Goal: Communication & Community: Answer question/provide support

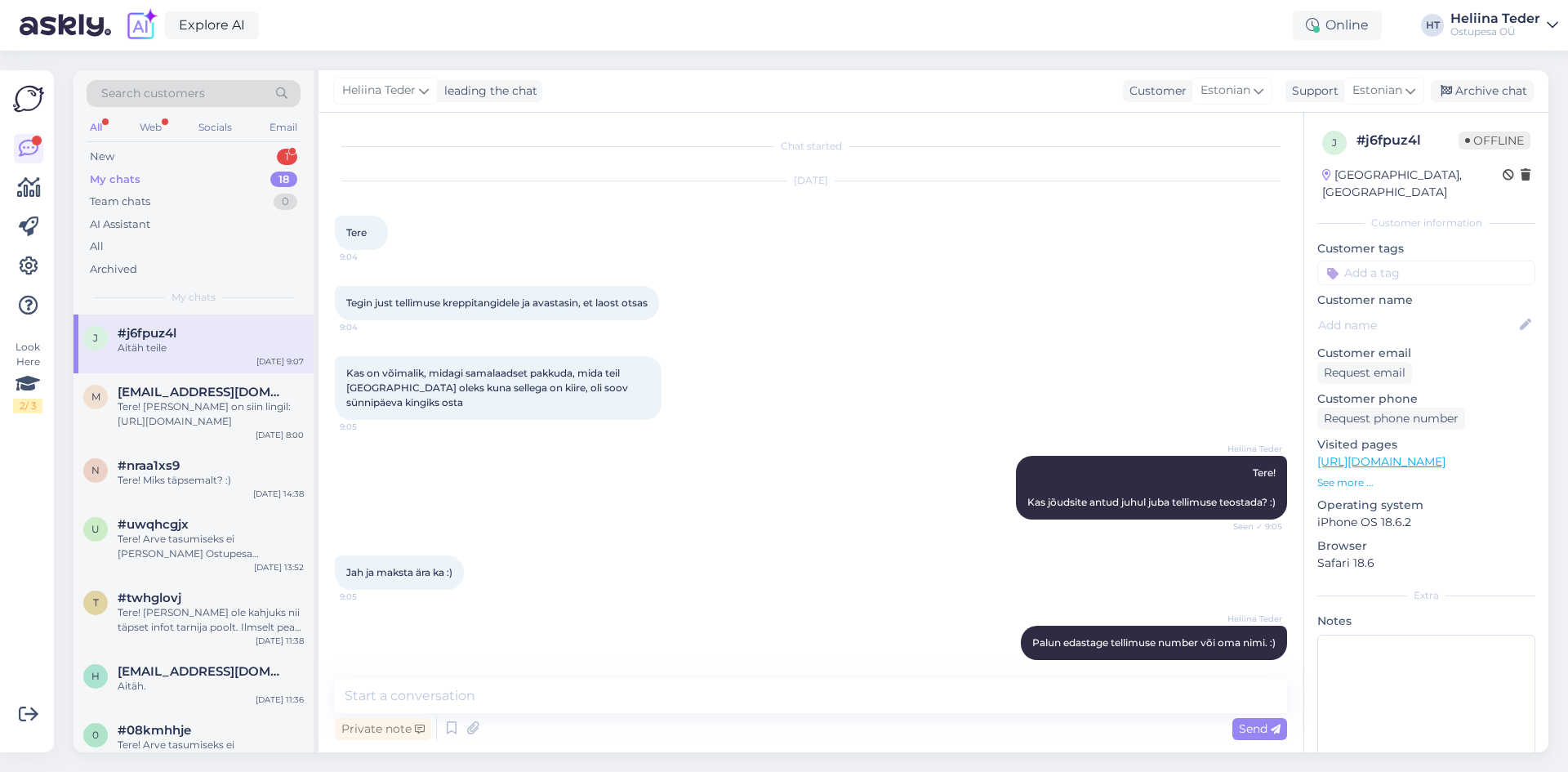
scroll to position [394, 0]
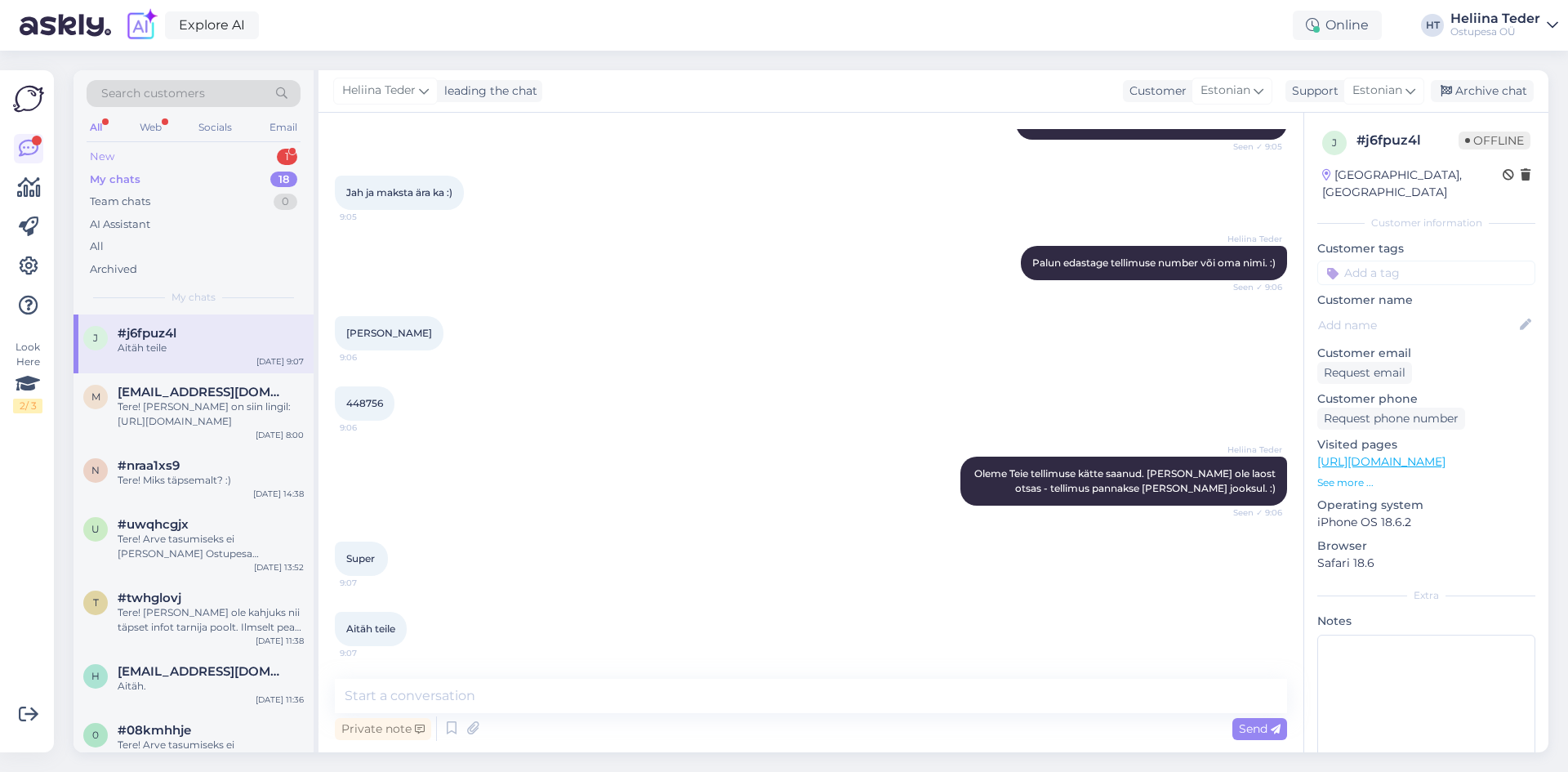
click at [153, 158] on div "New 1" at bounding box center [193, 156] width 214 height 23
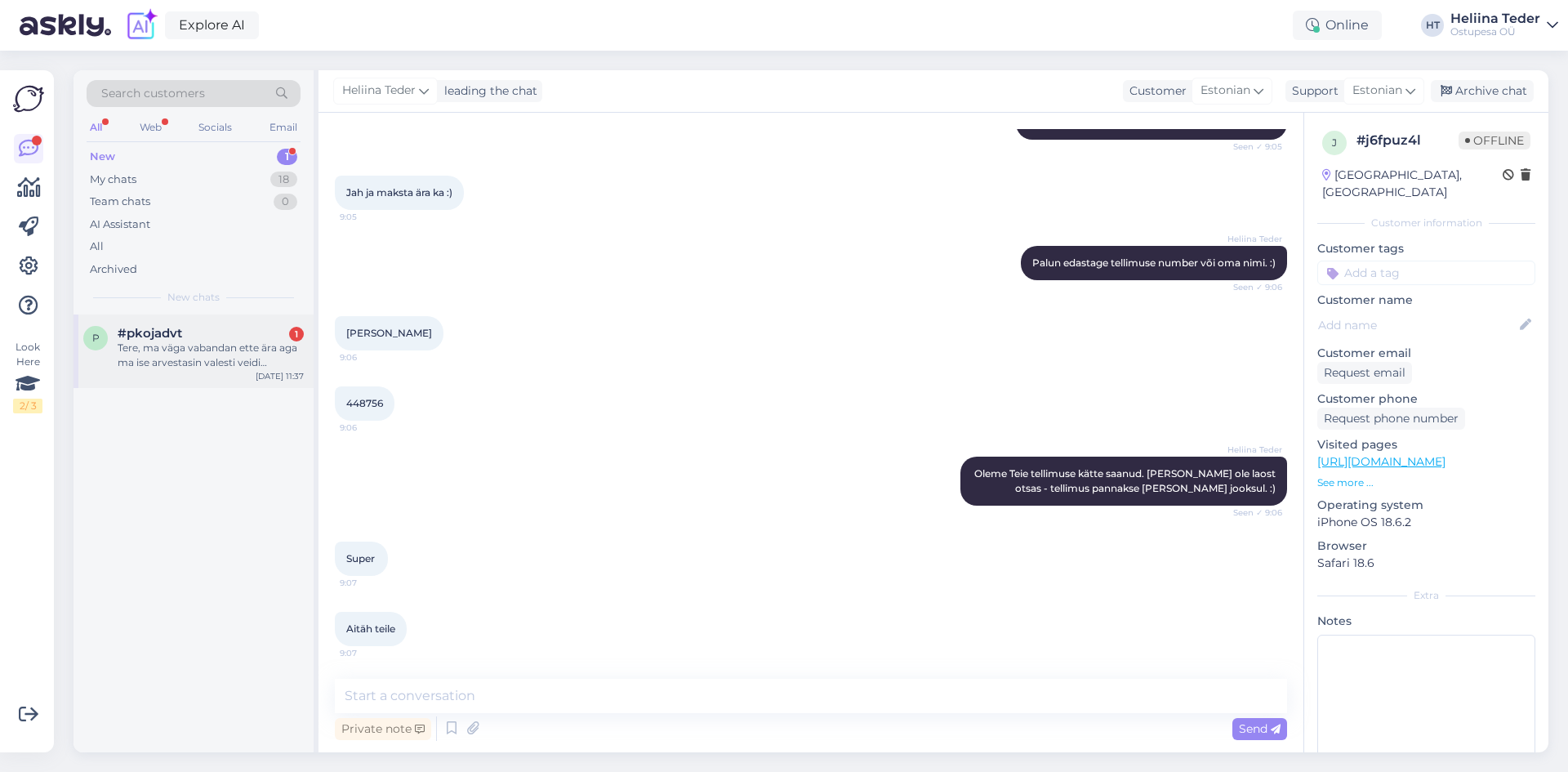
click at [183, 339] on div "#pkojadvt 1" at bounding box center [210, 333] width 186 height 15
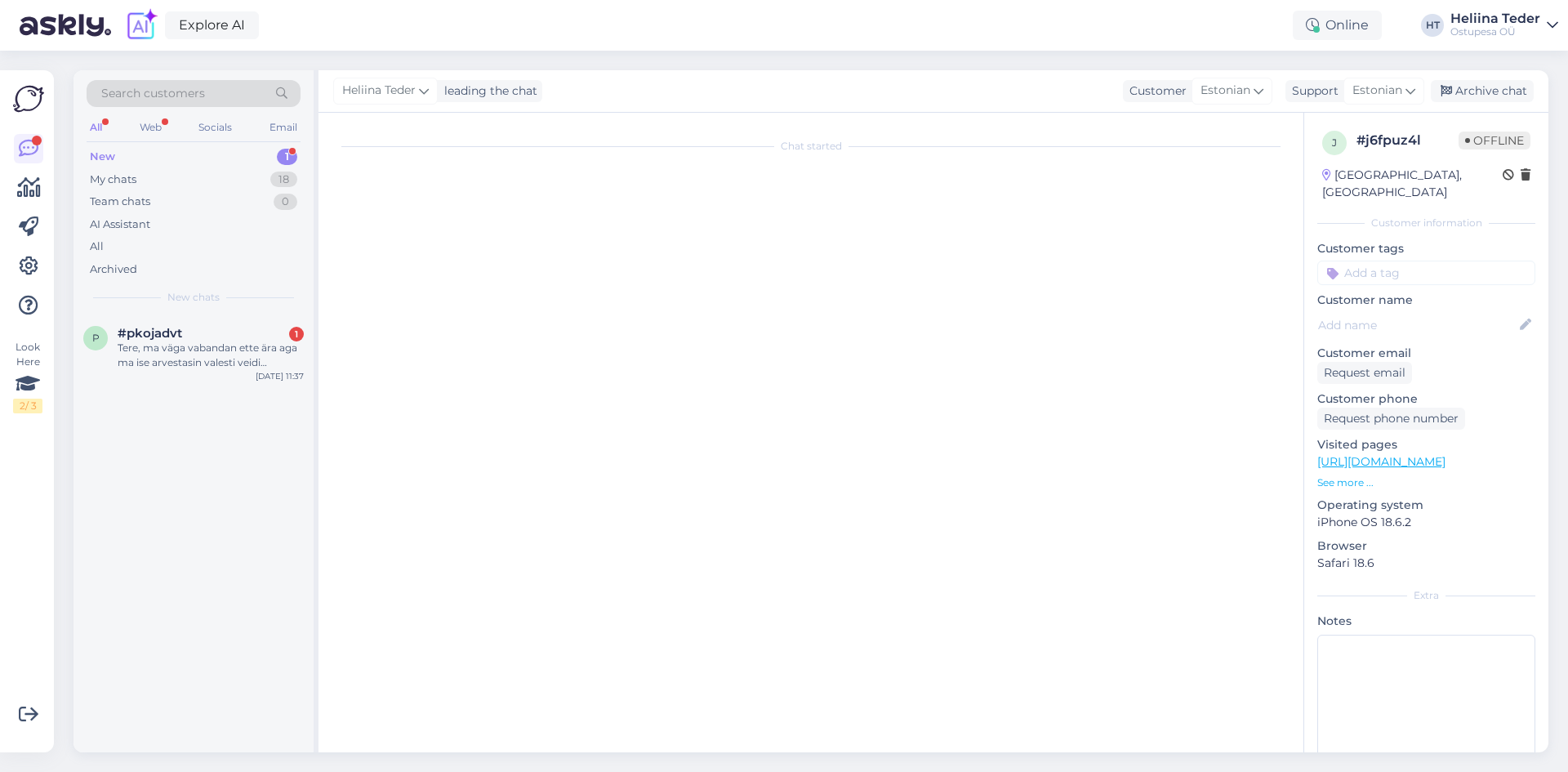
scroll to position [0, 0]
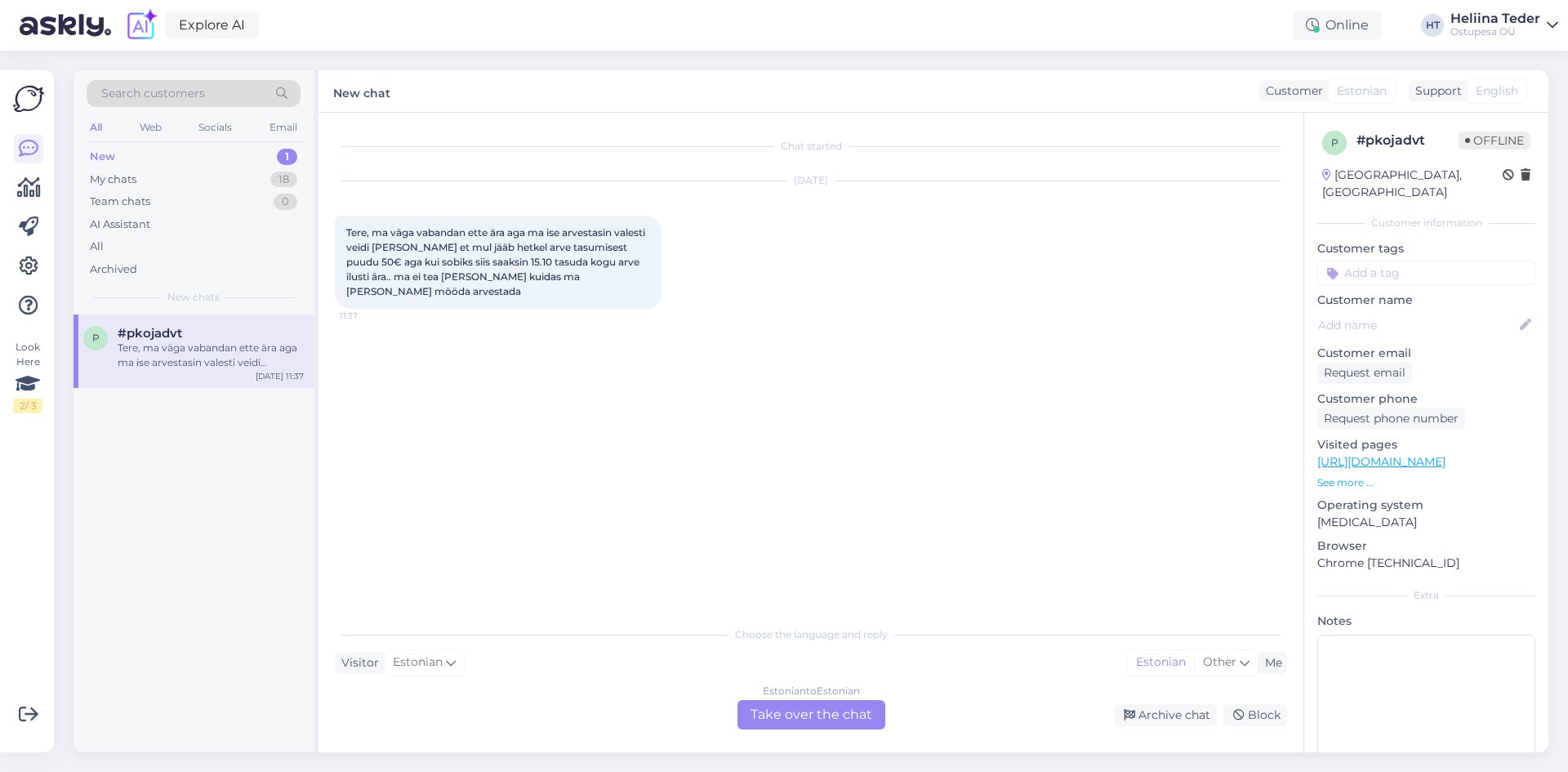
click at [834, 712] on div "Estonian to Estonian Take over the chat" at bounding box center [811, 714] width 148 height 29
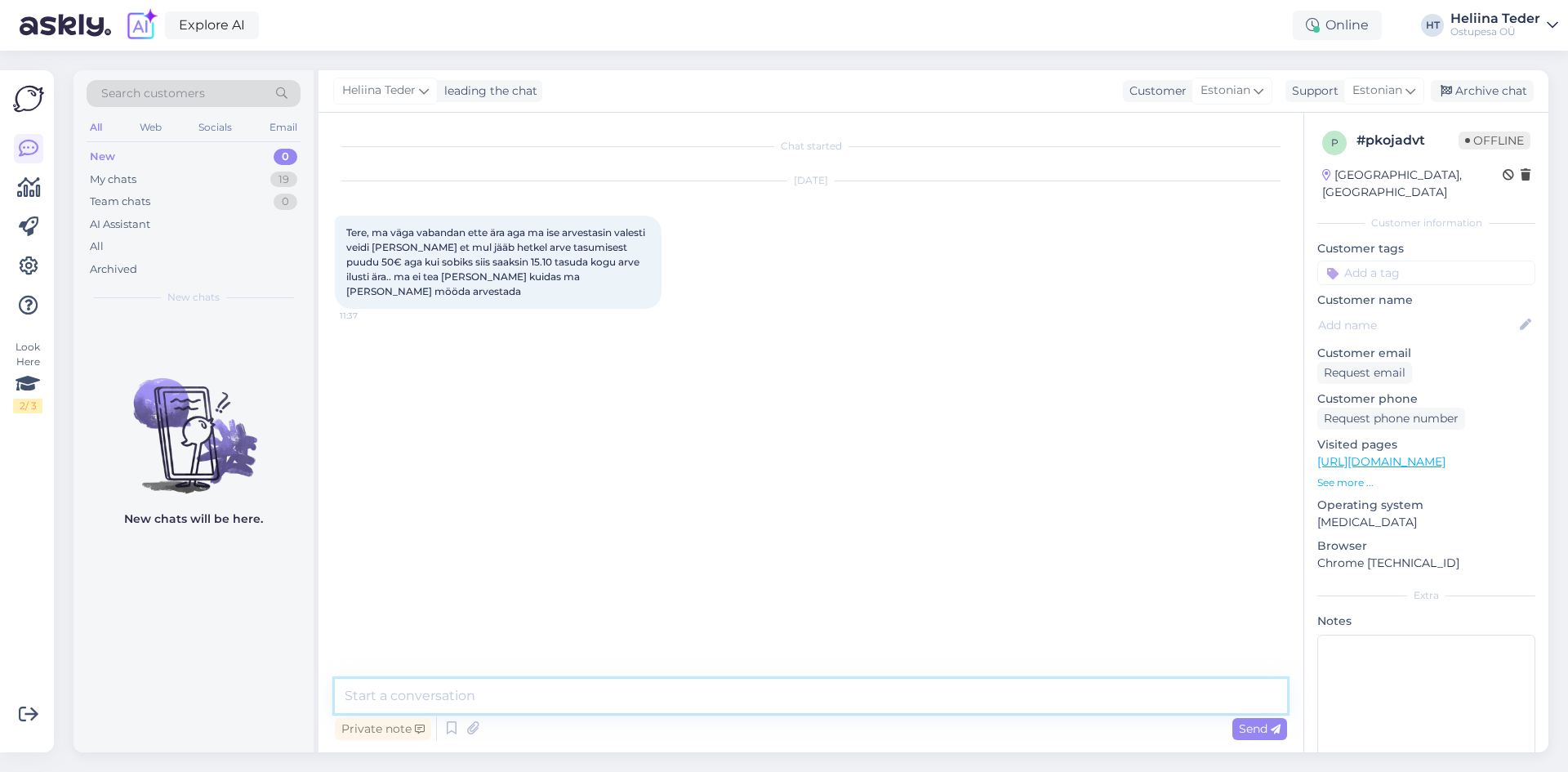
click at [693, 701] on textarea at bounding box center [811, 695] width 952 height 34
paste textarea "Tere! Täname Teid teavitamast ja põhjendamast. Tulevikus aga palume arve tasumi…"
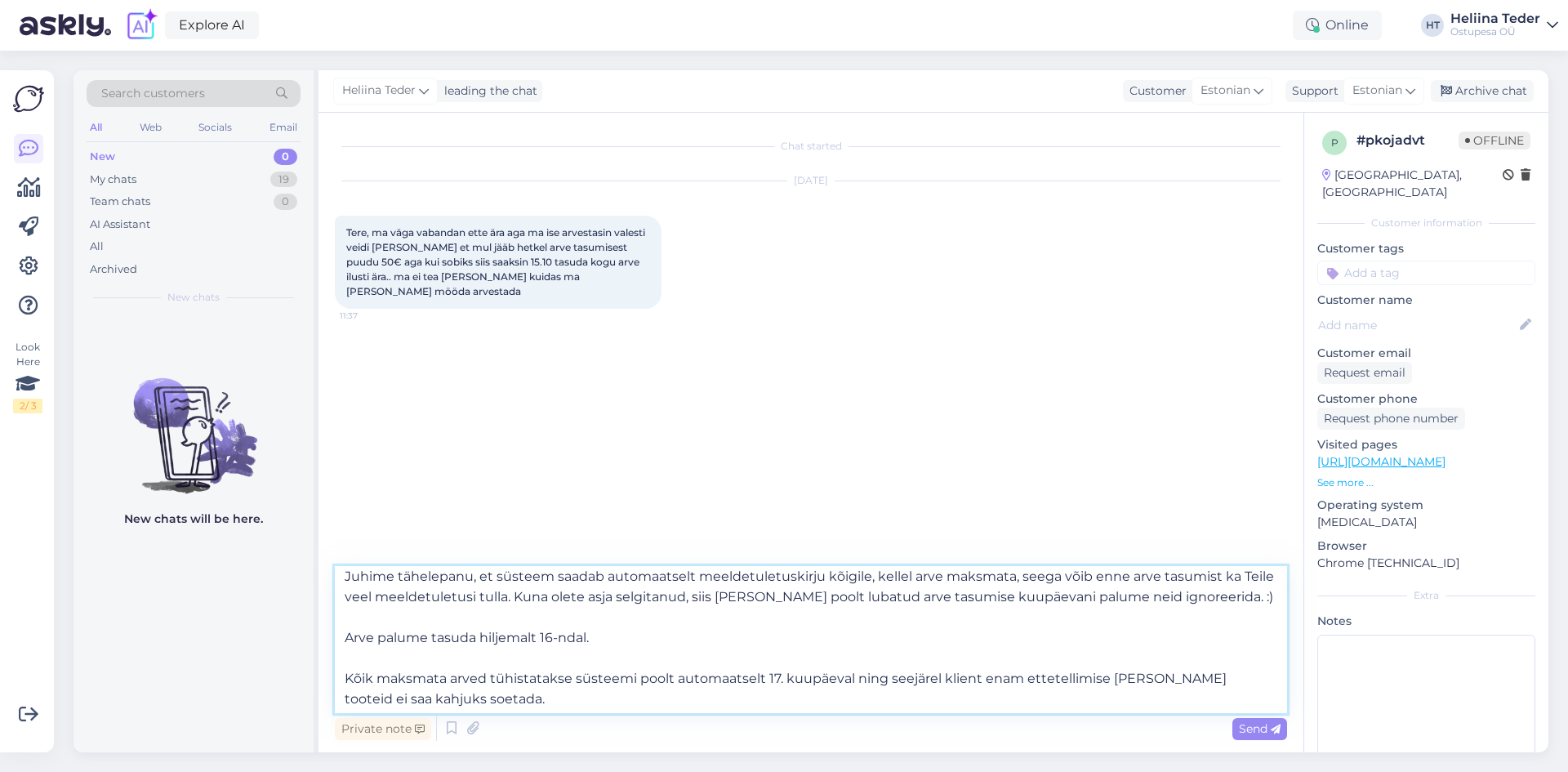
scroll to position [152, 0]
drag, startPoint x: 482, startPoint y: 691, endPoint x: 343, endPoint y: 669, distance: 140.7
click at [343, 669] on textarea "Tere! Täname Teid teavitamast ja põhjendamast. Tulevikus aga palume arve tasumi…" at bounding box center [811, 639] width 952 height 147
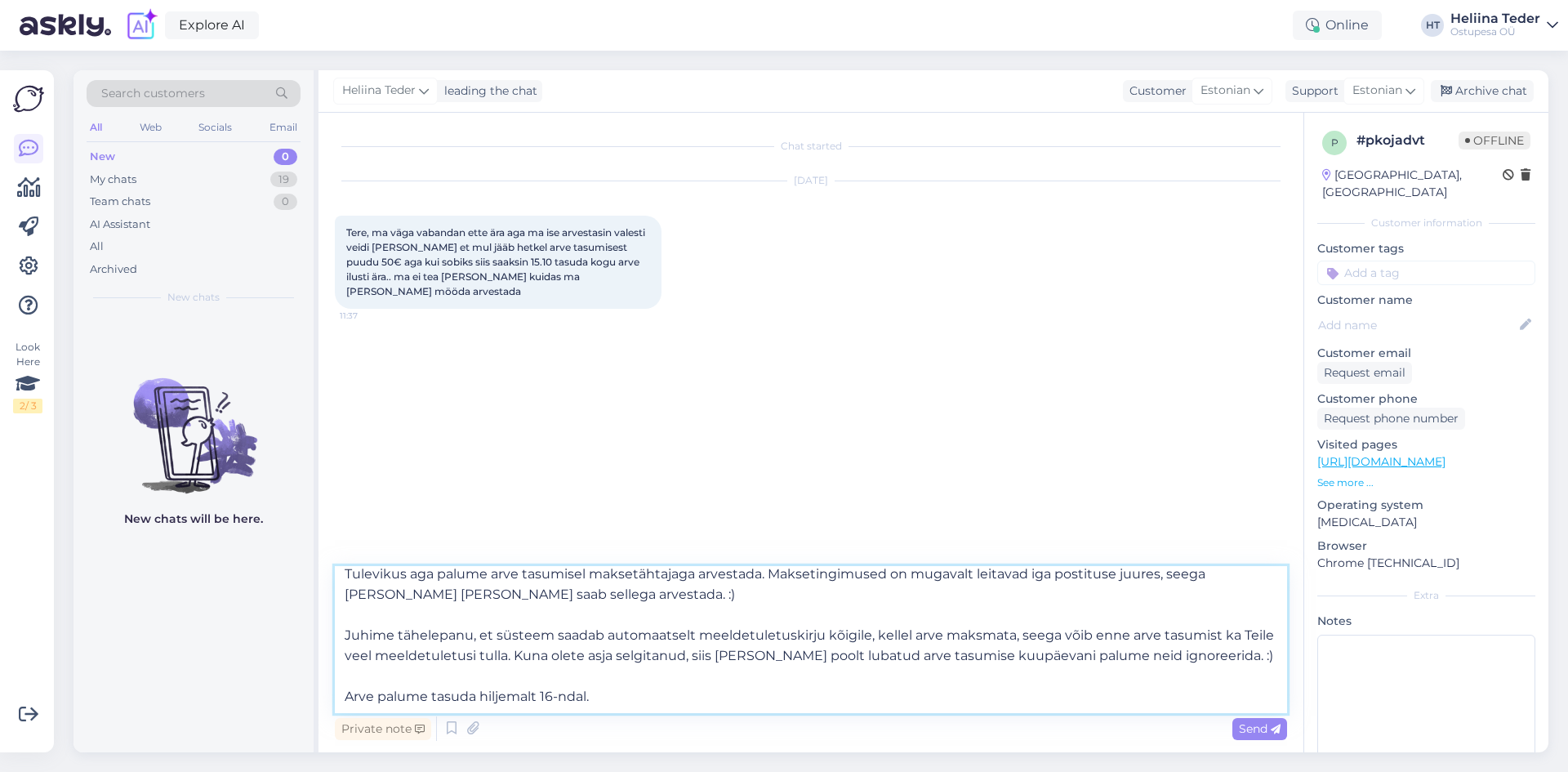
scroll to position [132, 0]
type textarea "Tere! Täname Teid teavitamast ja põhjendamast. Tulevikus aga palume arve tasumi…"
click at [1271, 734] on icon at bounding box center [1275, 729] width 10 height 10
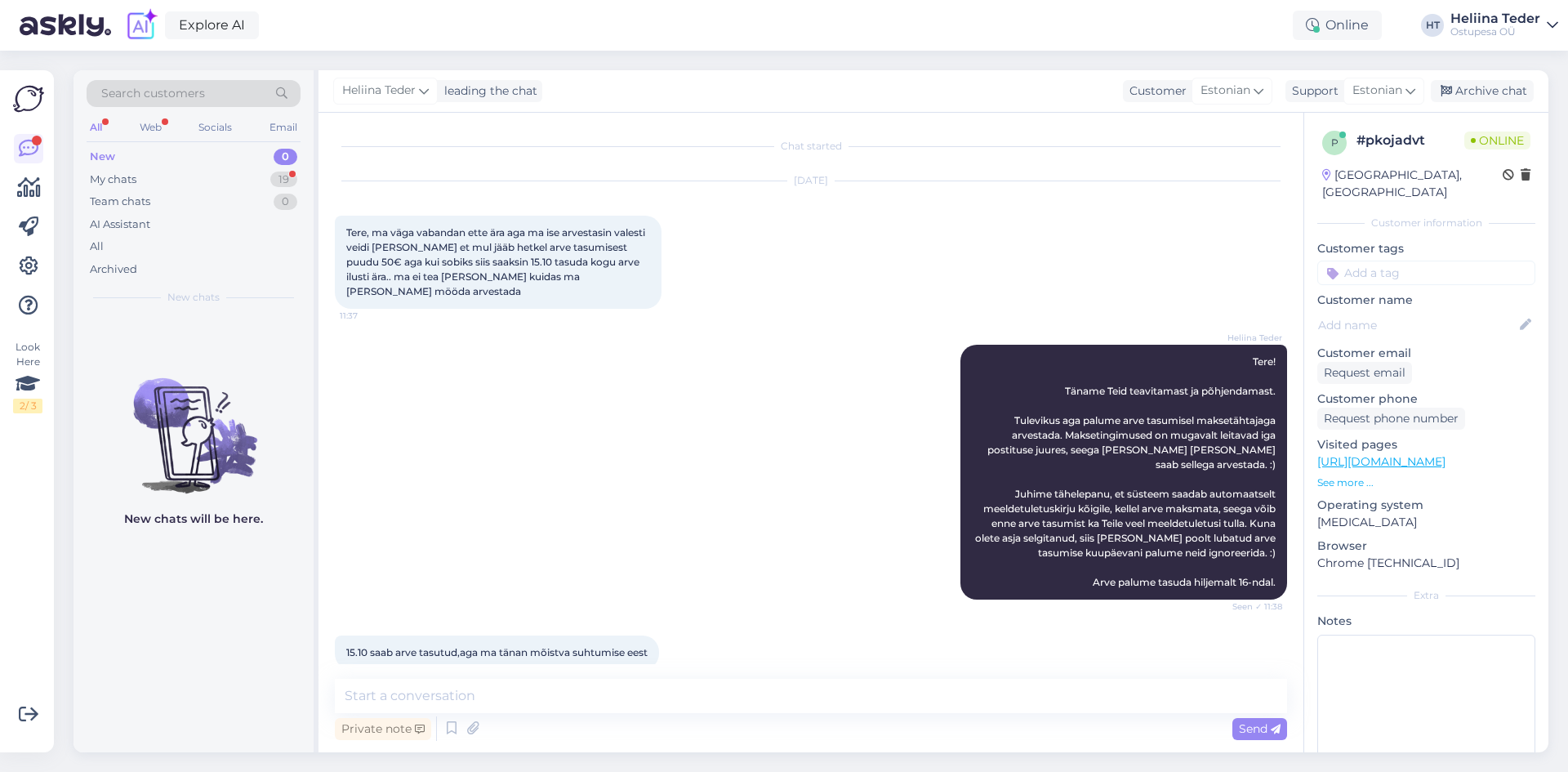
scroll to position [38, 0]
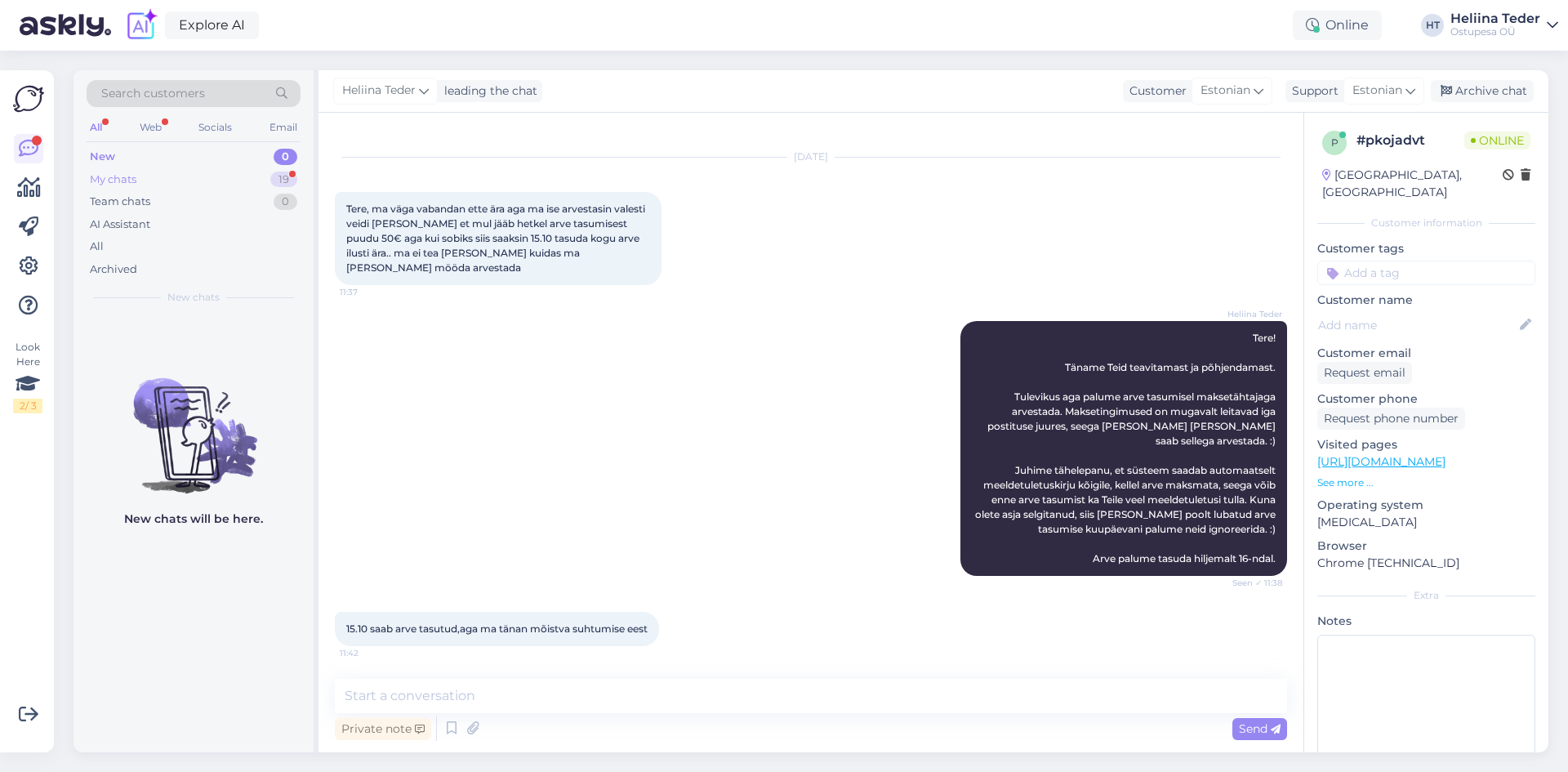
click at [113, 177] on div "My chats" at bounding box center [113, 180] width 47 height 17
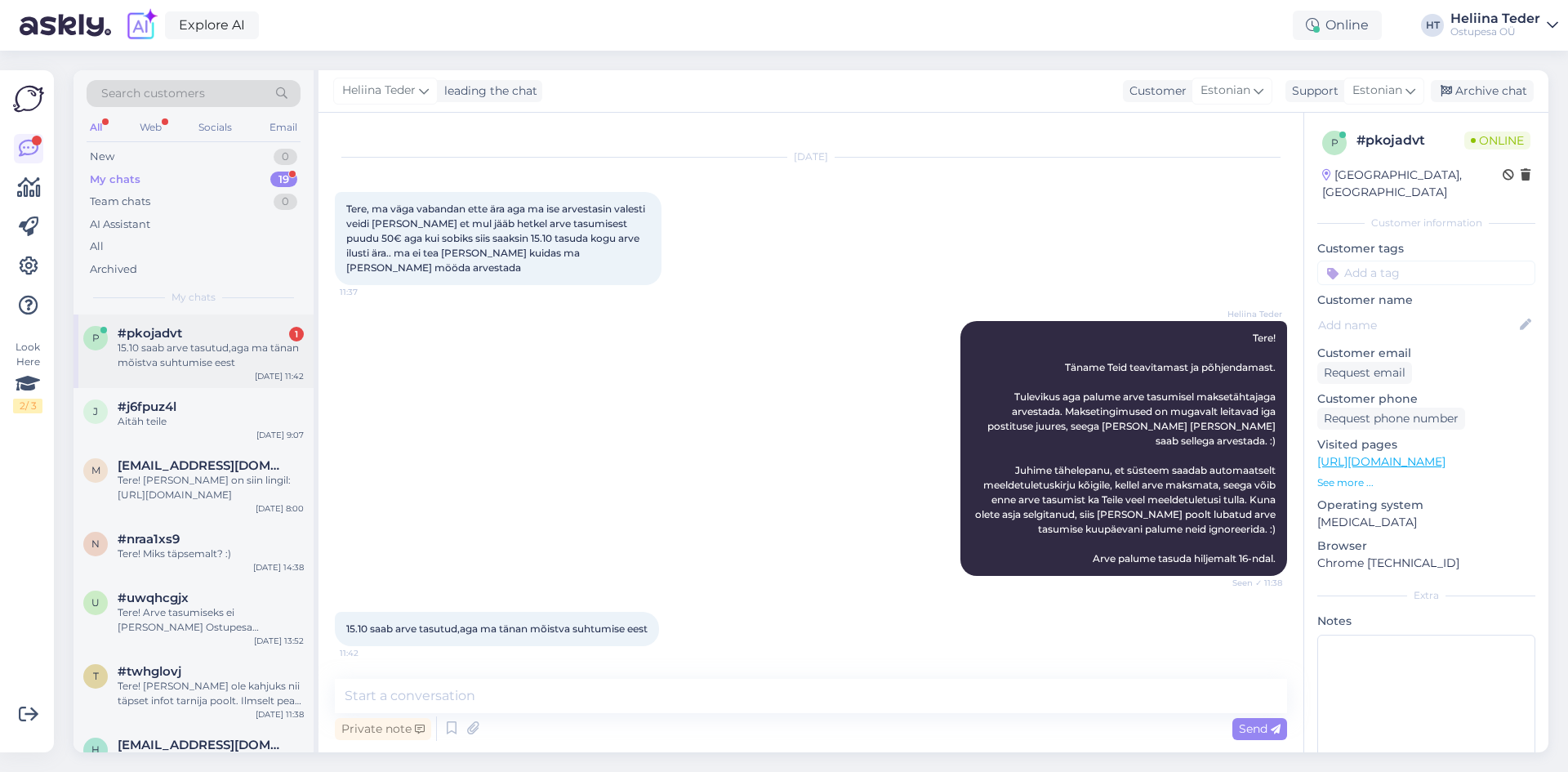
click at [168, 371] on div "p #pkojadvt 1 15.10 saab arve tasutud,aga ma tänan mõistva suhtumise eest [DATE…" at bounding box center [193, 351] width 240 height 73
